Goal: Book appointment/travel/reservation

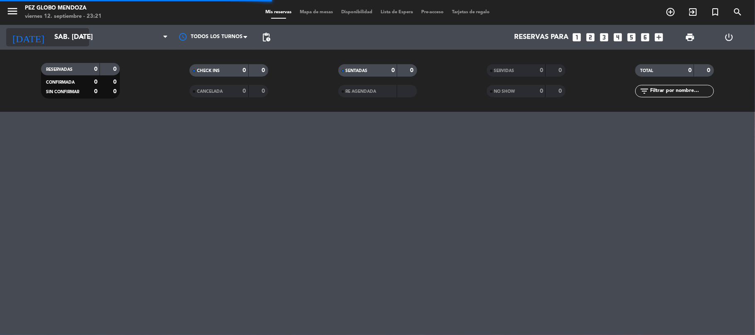
click at [62, 40] on input "sáb. [DATE]" at bounding box center [95, 37] width 90 height 16
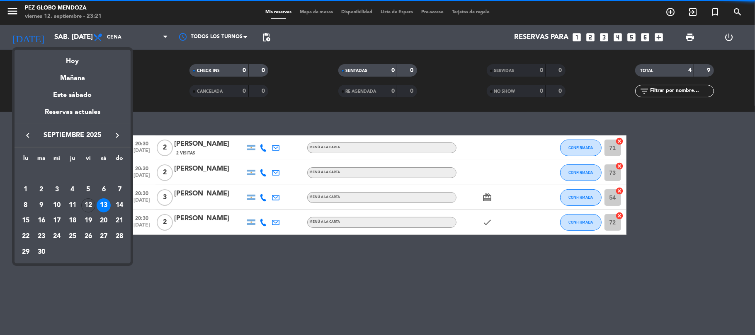
click at [255, 201] on div at bounding box center [377, 167] width 755 height 335
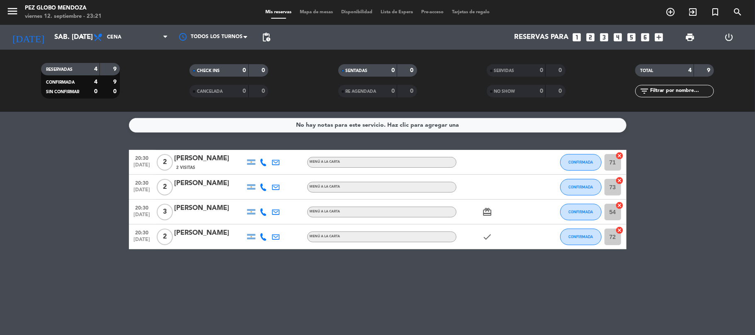
click at [605, 41] on icon "looks_3" at bounding box center [604, 37] width 11 height 11
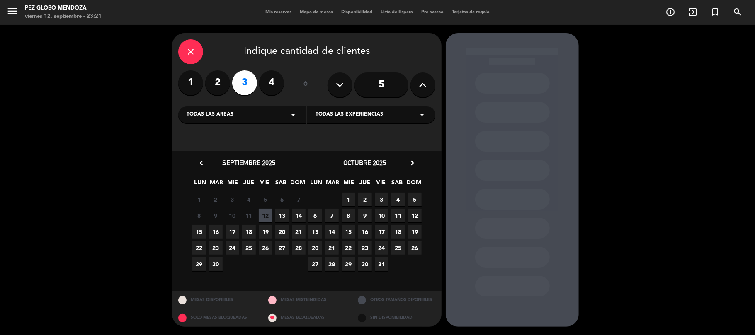
click at [284, 218] on span "13" at bounding box center [282, 216] width 14 height 14
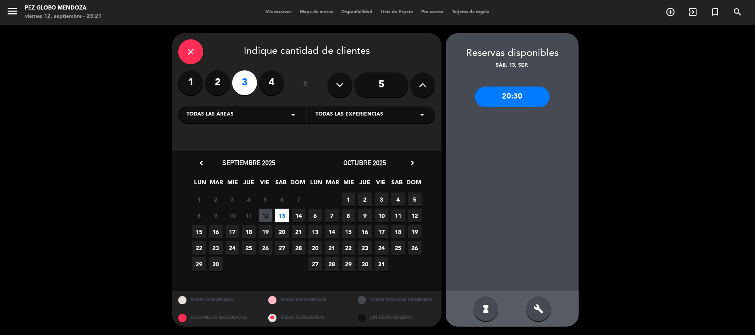
click at [530, 102] on div "20:30" at bounding box center [512, 97] width 75 height 21
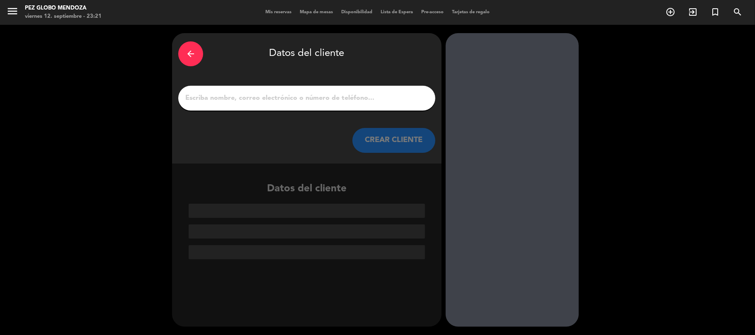
click at [276, 93] on input "1" at bounding box center [307, 98] width 245 height 12
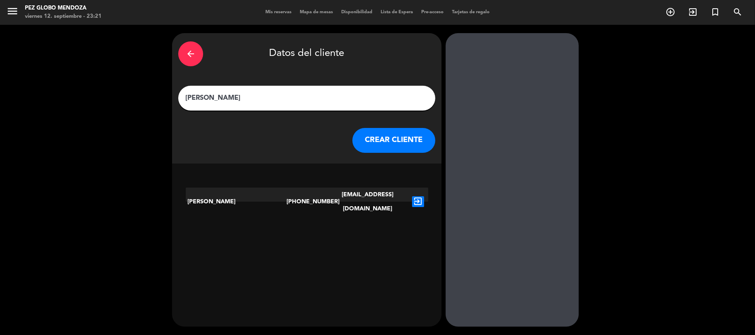
type input "[PERSON_NAME]"
click at [384, 141] on button "CREAR CLIENTE" at bounding box center [393, 140] width 83 height 25
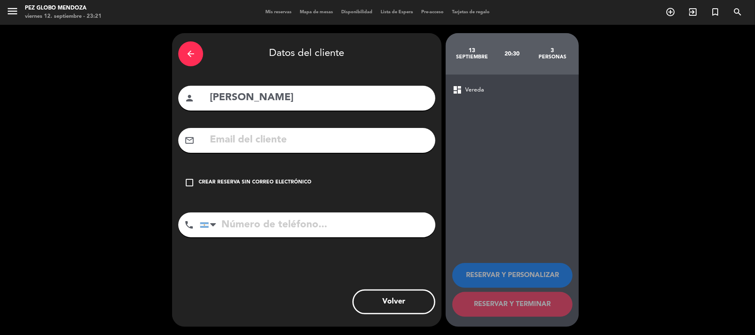
click at [218, 183] on div "Crear reserva sin correo electrónico" at bounding box center [255, 183] width 113 height 8
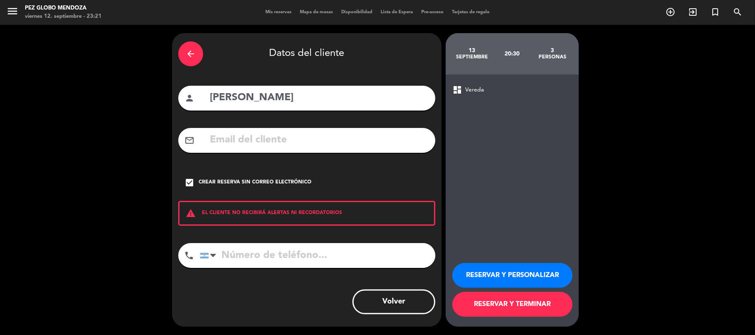
click at [537, 271] on button "RESERVAR Y PERSONALIZAR" at bounding box center [512, 275] width 120 height 25
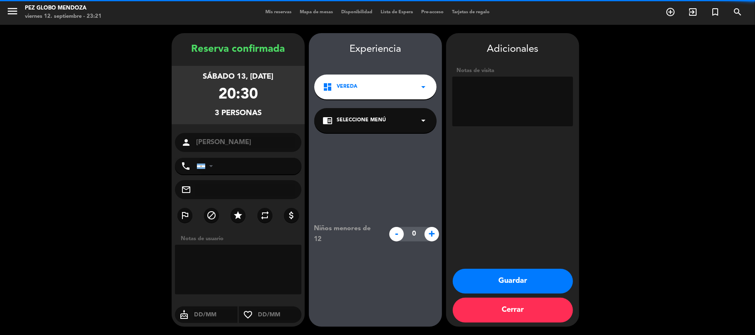
click at [528, 286] on button "Guardar" at bounding box center [513, 281] width 120 height 25
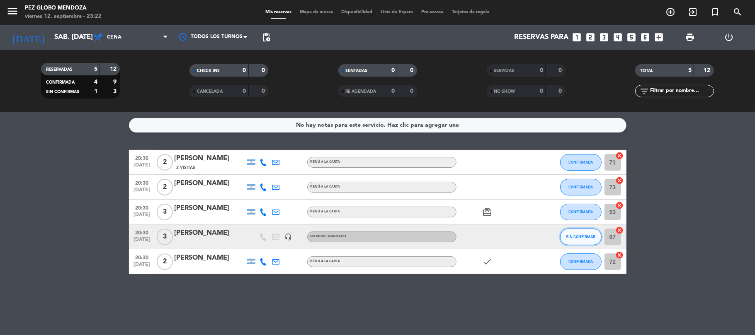
click at [594, 239] on span "SIN CONFIRMAR" at bounding box center [580, 237] width 29 height 5
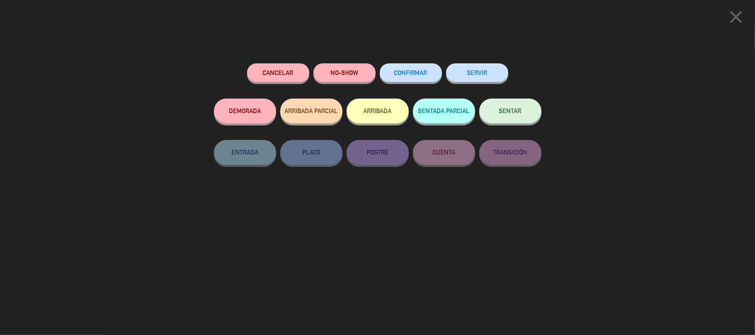
click at [415, 76] on button "CONFIRMAR" at bounding box center [411, 72] width 62 height 19
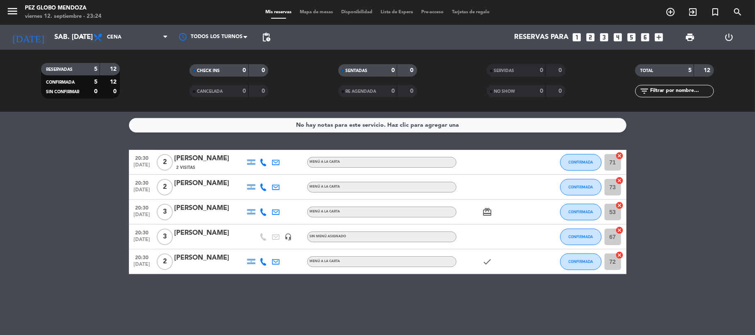
click at [58, 140] on div "No hay notas para este servicio. Haz clic para agregar una 20:30 [DATE] 2 [PERS…" at bounding box center [377, 223] width 755 height 223
